Goal: Navigation & Orientation: Find specific page/section

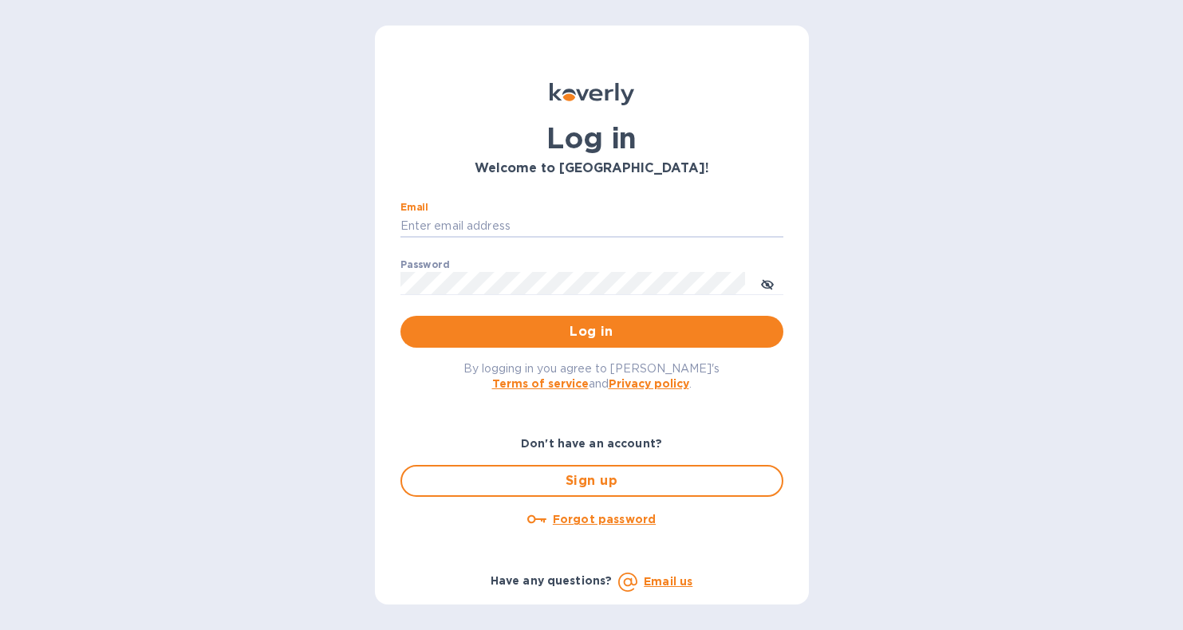
type input "[EMAIL_ADDRESS][DOMAIN_NAME]"
click at [591, 331] on button "Log in" at bounding box center [592, 332] width 383 height 32
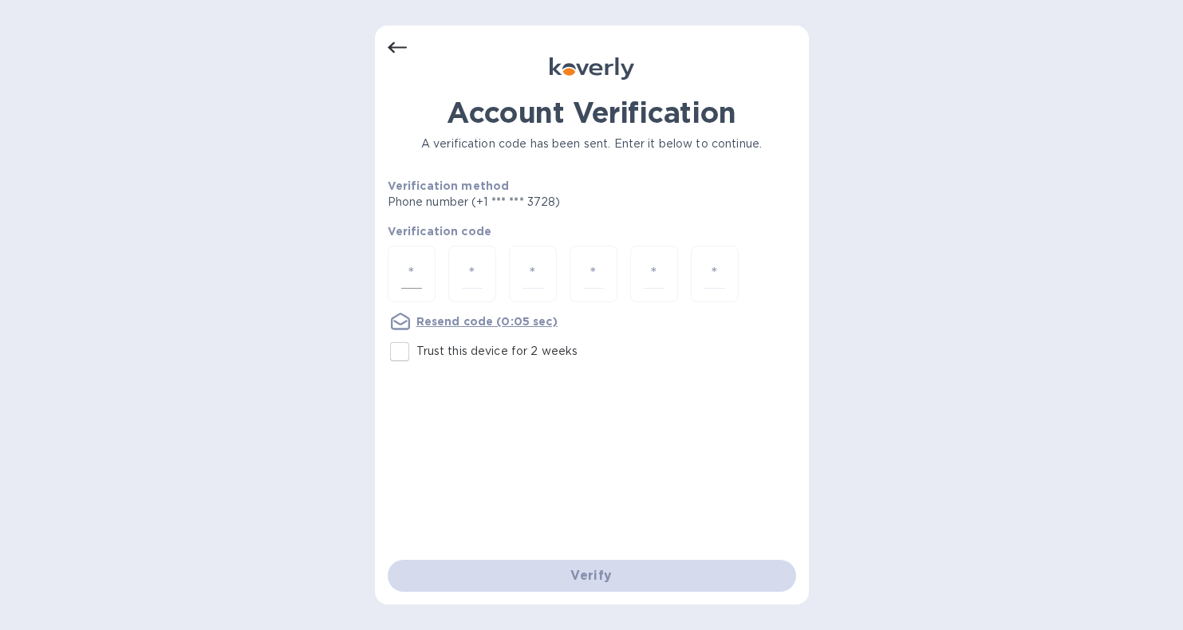
click at [412, 263] on input "number" at bounding box center [411, 274] width 21 height 30
type input "3"
type input "8"
type input "4"
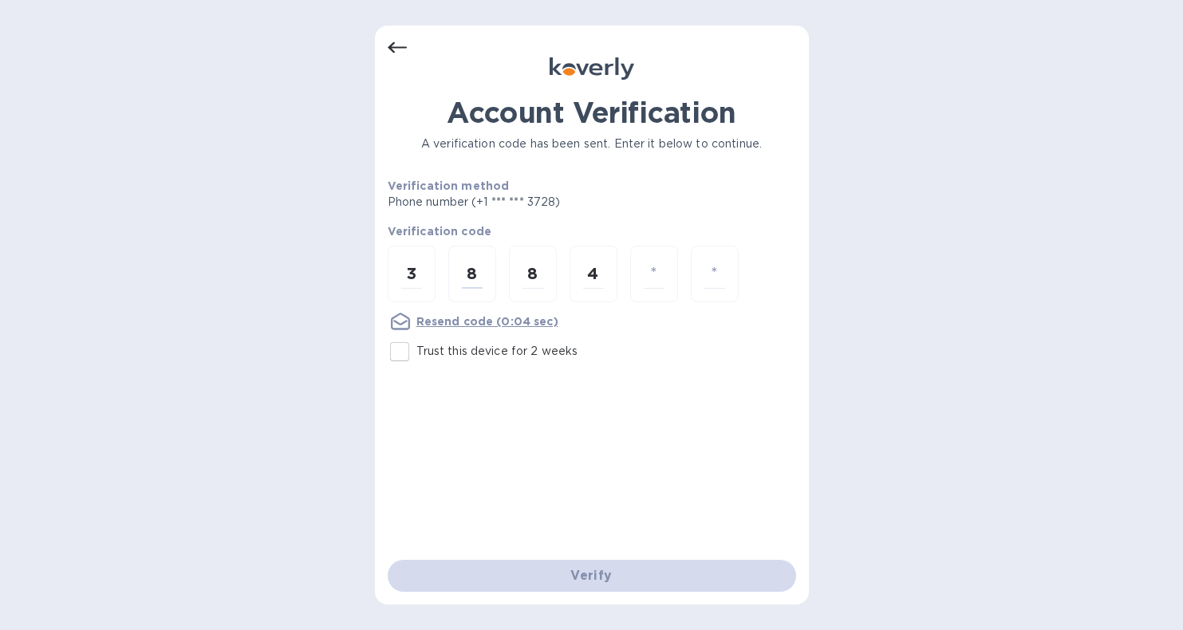
type input "5"
type input "1"
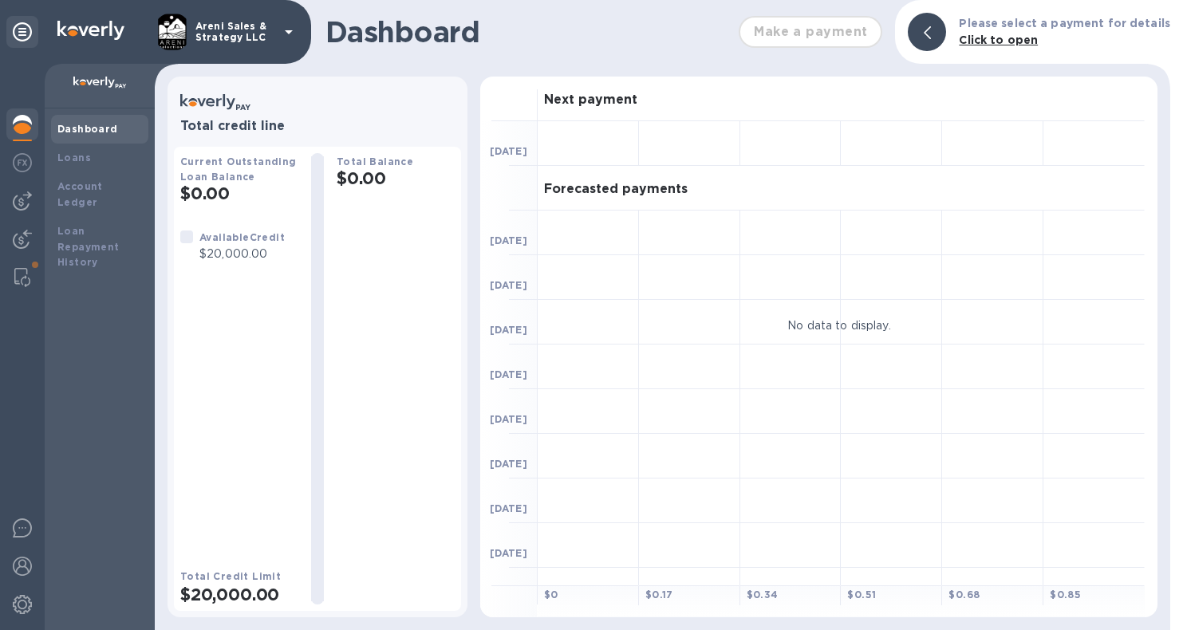
click at [602, 30] on h1 "Dashboard" at bounding box center [528, 32] width 405 height 34
